Goal: Task Accomplishment & Management: Manage account settings

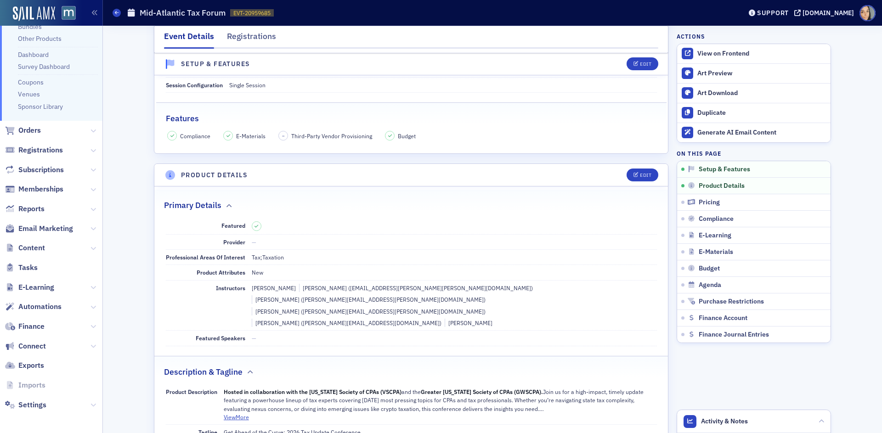
scroll to position [157, 0]
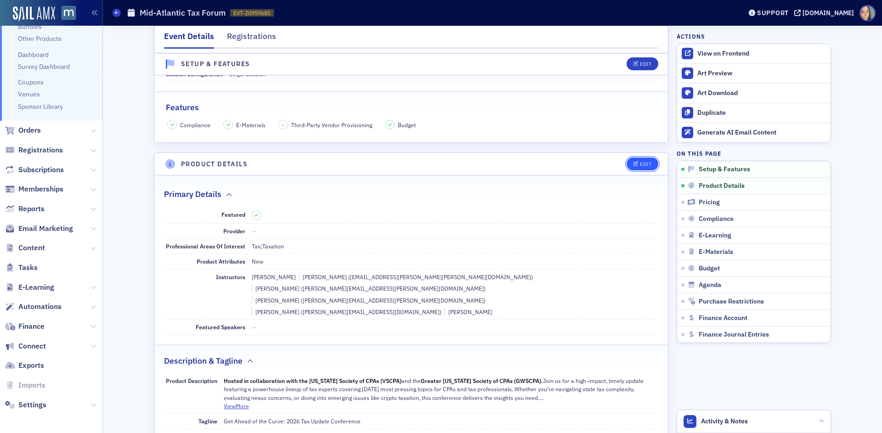
click at [636, 162] on icon "button" at bounding box center [637, 164] width 6 height 5
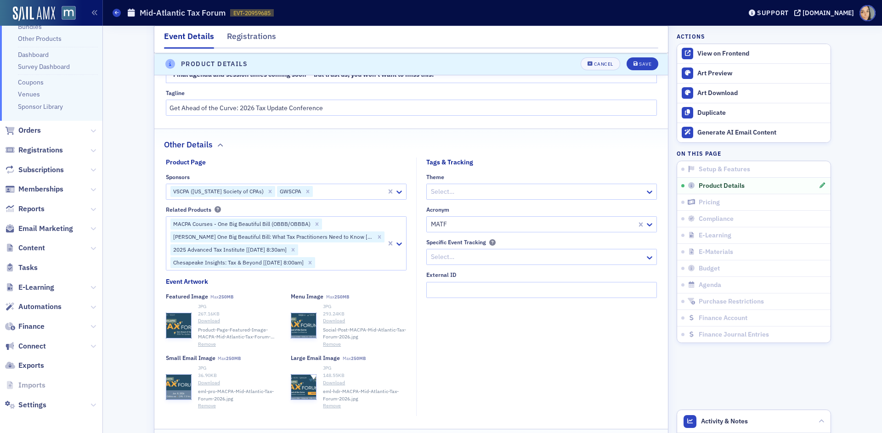
scroll to position [826, 0]
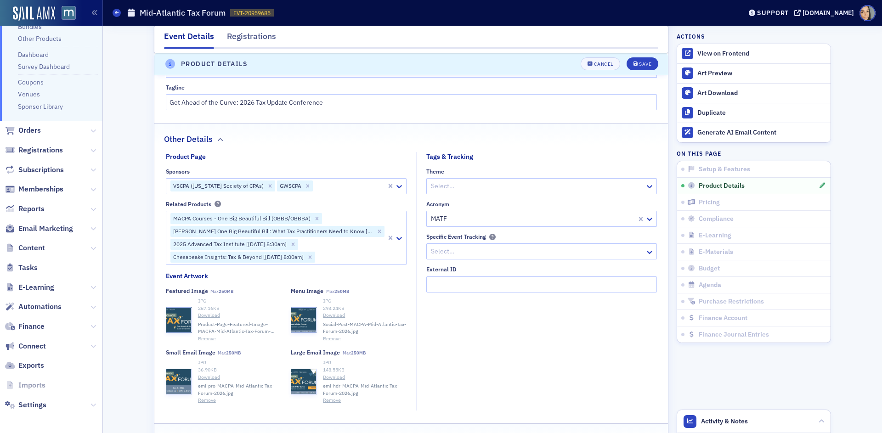
click at [205, 335] on button "Remove" at bounding box center [207, 338] width 18 height 7
click at [330, 335] on button "Remove" at bounding box center [332, 338] width 18 height 7
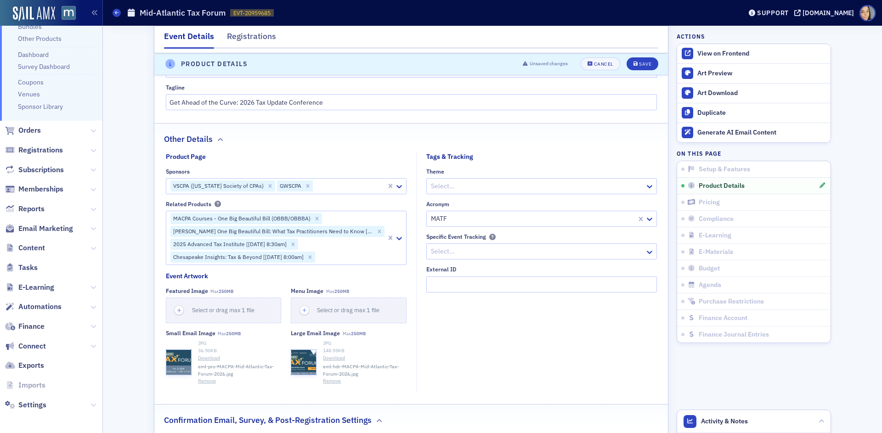
click at [208, 378] on button "Remove" at bounding box center [207, 381] width 18 height 7
click at [330, 378] on button "Remove" at bounding box center [332, 381] width 18 height 7
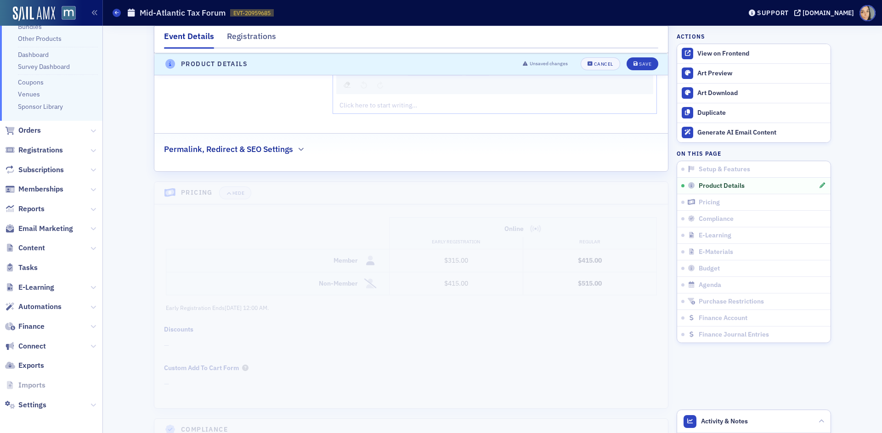
scroll to position [1320, 0]
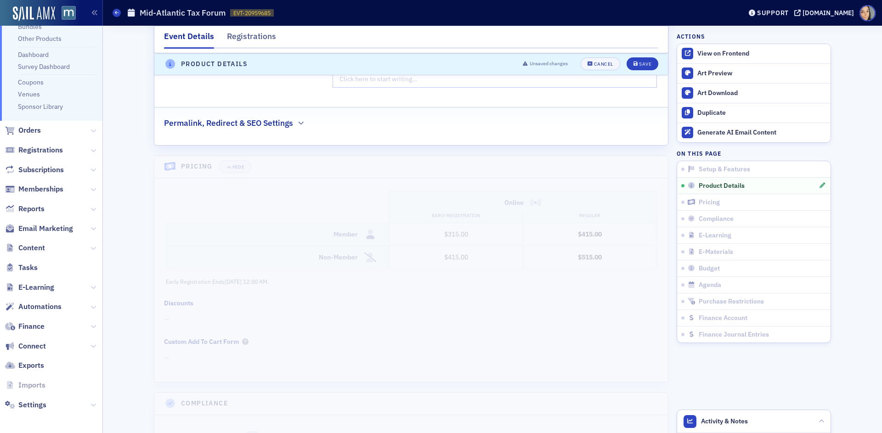
click at [279, 117] on h2 "Permalink, Redirect & SEO Settings" at bounding box center [228, 123] width 129 height 12
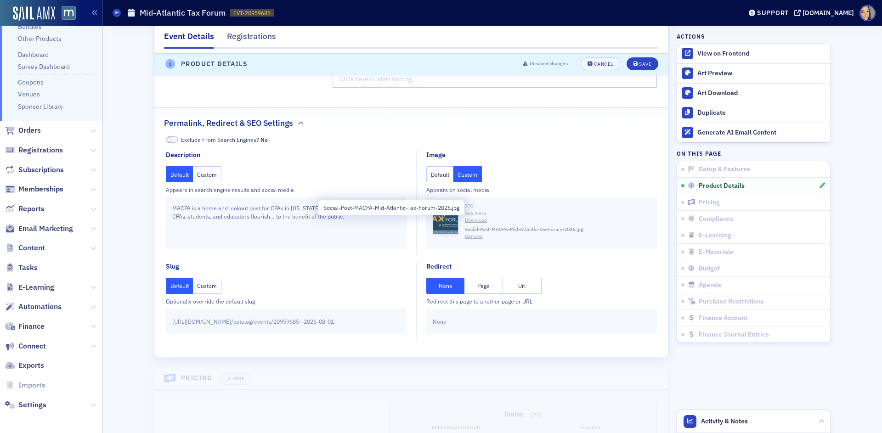
click at [475, 233] on button "Remove" at bounding box center [474, 236] width 18 height 7
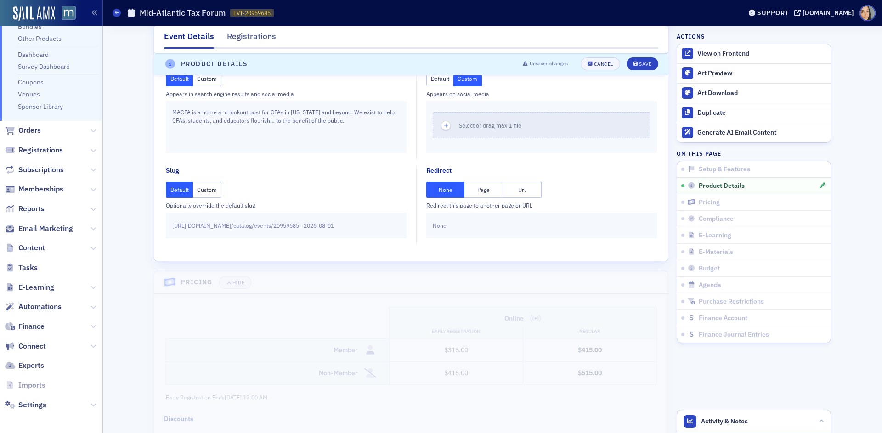
scroll to position [1415, 0]
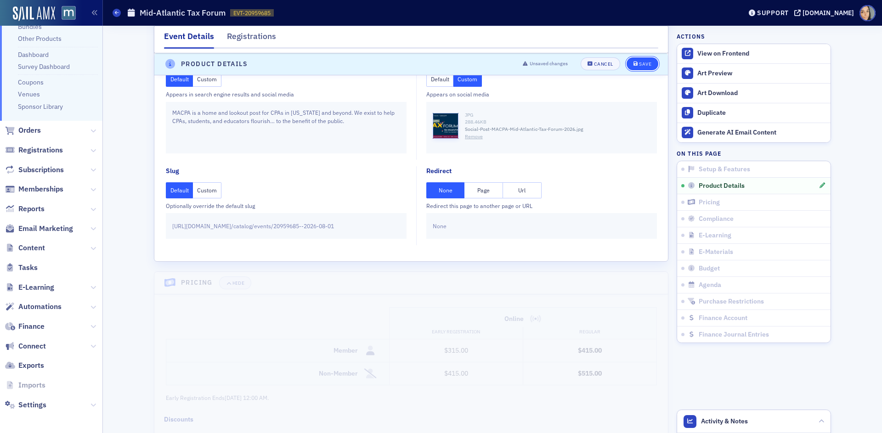
click at [649, 62] on div "Save" at bounding box center [645, 64] width 12 height 5
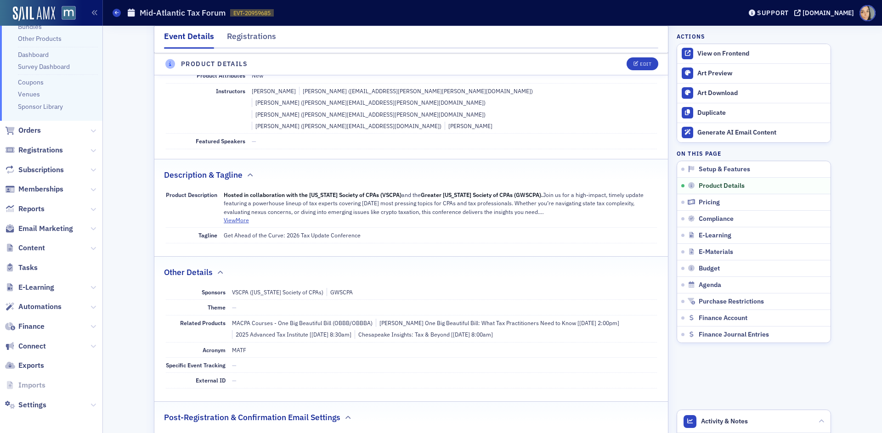
scroll to position [284, 0]
